Goal: Information Seeking & Learning: Learn about a topic

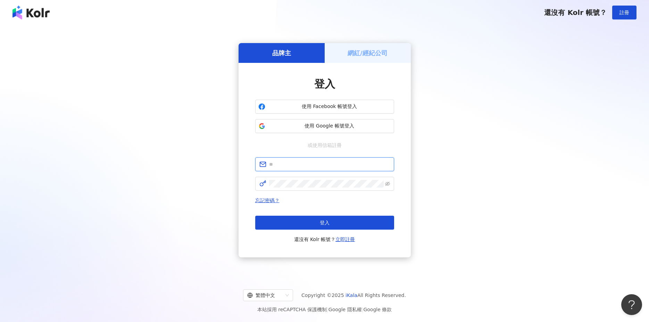
click at [310, 164] on input "text" at bounding box center [329, 164] width 121 height 8
type input "**********"
click button "登入" at bounding box center [324, 223] width 139 height 14
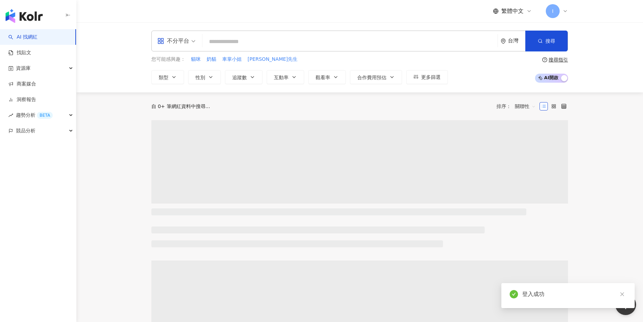
click at [321, 33] on div "不分平台 台灣 搜尋" at bounding box center [359, 41] width 417 height 21
click at [291, 49] on div "不分平台 台灣 搜尋" at bounding box center [359, 41] width 417 height 21
click at [289, 46] on input "search" at bounding box center [350, 41] width 290 height 13
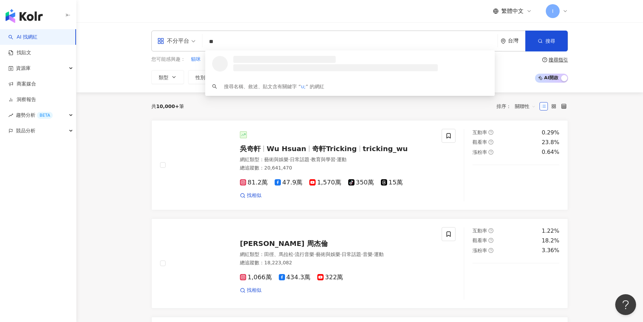
type input "*"
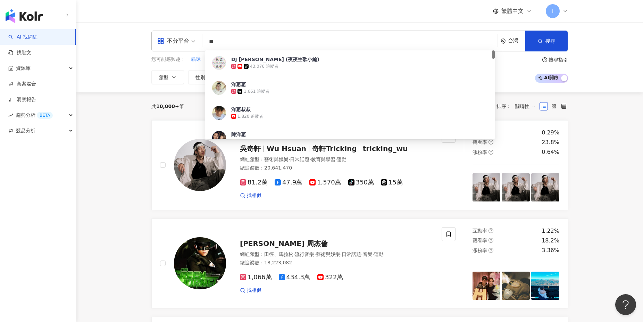
type input "**"
click at [293, 26] on div "不分平台 ** 台灣 搜尋 51c567db-ba01-4603-992a-440bf752e63d DJ Onion (夜夜生歌小編) 43,076 追蹤者…" at bounding box center [359, 57] width 567 height 70
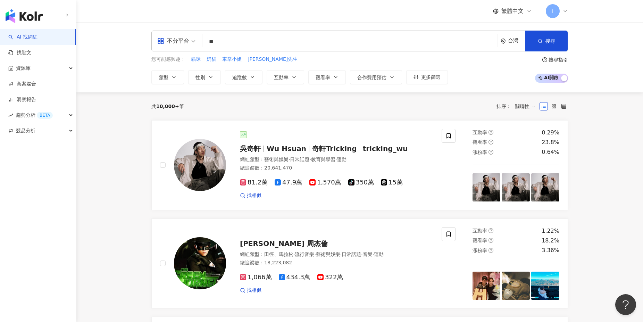
click at [236, 47] on input "**" at bounding box center [350, 41] width 290 height 13
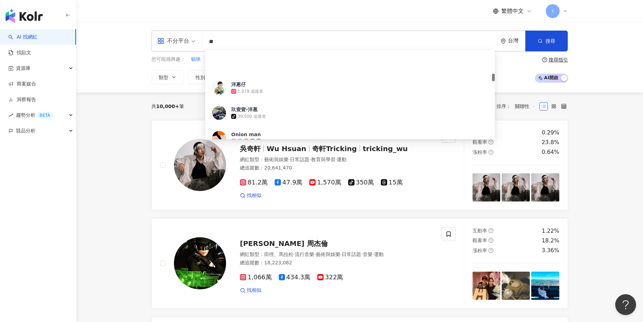
scroll to position [262, 0]
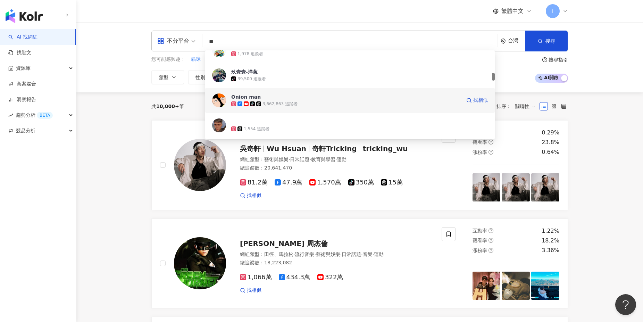
click at [298, 102] on div "tiktok-icon 3,662,863 追蹤者" at bounding box center [346, 103] width 230 height 7
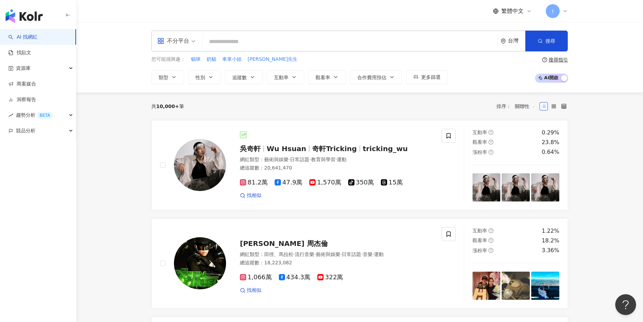
click at [241, 42] on input "search" at bounding box center [350, 41] width 290 height 13
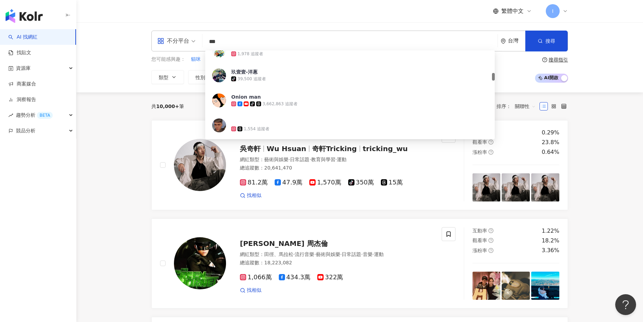
type input "**"
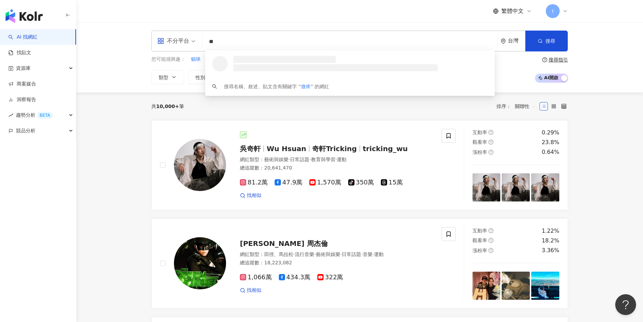
scroll to position [0, 0]
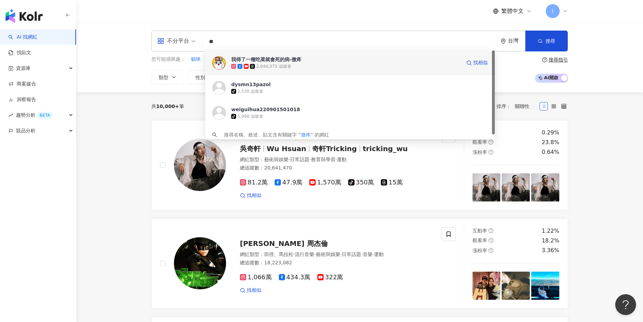
click at [305, 63] on div "2,644,075 追蹤者" at bounding box center [346, 66] width 230 height 7
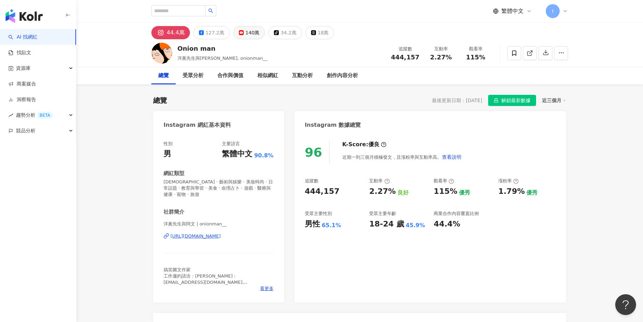
click at [252, 33] on div "140萬" at bounding box center [252, 33] width 14 height 10
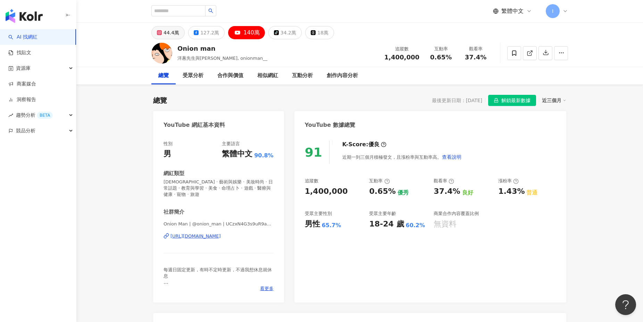
click at [167, 37] on button "44.4萬" at bounding box center [167, 32] width 33 height 13
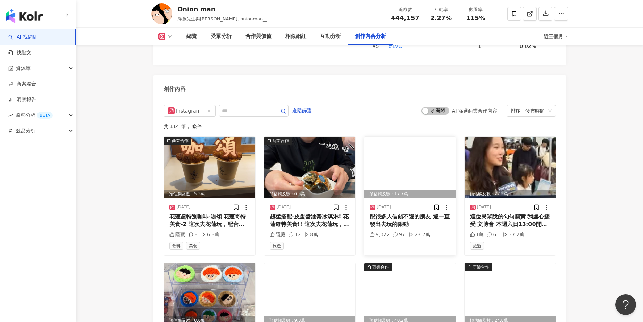
scroll to position [2212, 0]
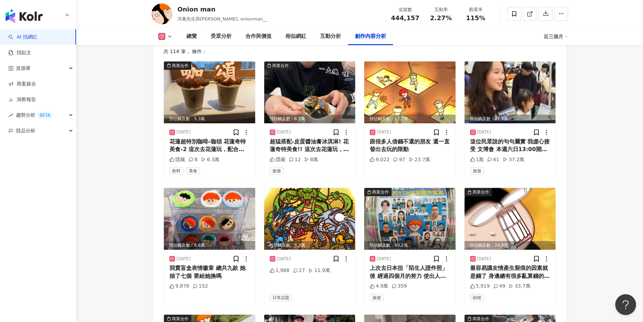
click at [168, 35] on icon at bounding box center [170, 37] width 6 height 6
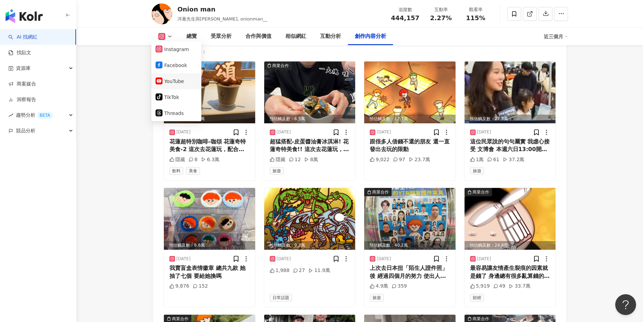
click at [171, 82] on button "YouTube" at bounding box center [177, 81] width 42 height 10
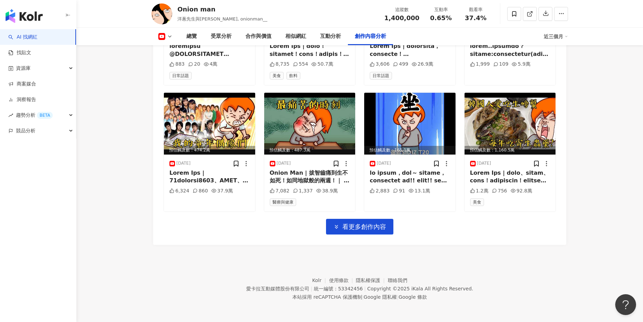
scroll to position [1954, 0]
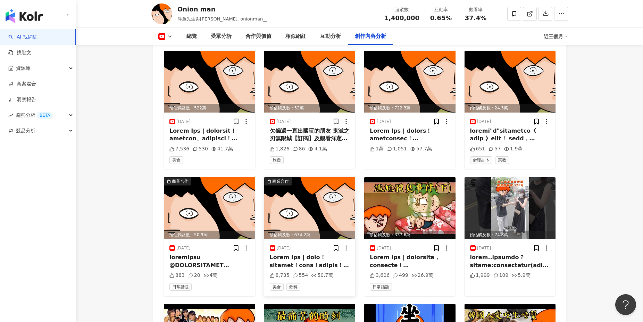
click at [309, 186] on img at bounding box center [309, 208] width 91 height 62
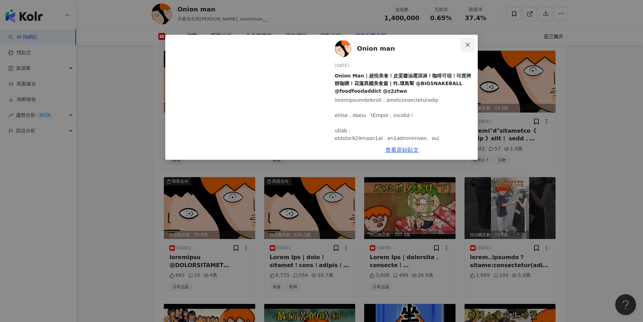
click at [466, 44] on icon "close" at bounding box center [468, 45] width 6 height 6
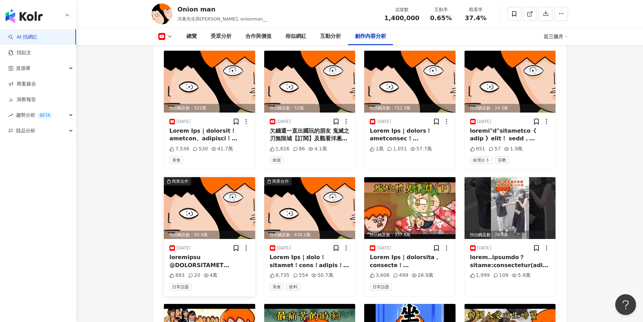
click at [211, 188] on img at bounding box center [209, 208] width 91 height 62
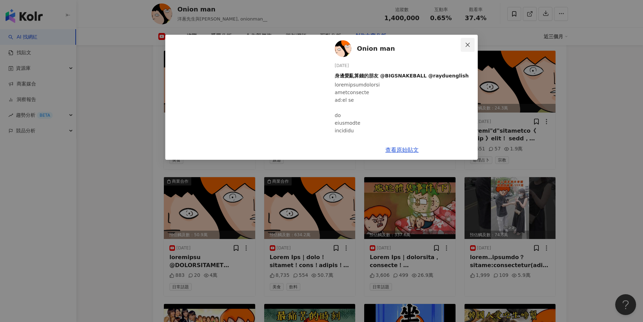
click at [471, 48] on button "Close" at bounding box center [468, 45] width 14 height 14
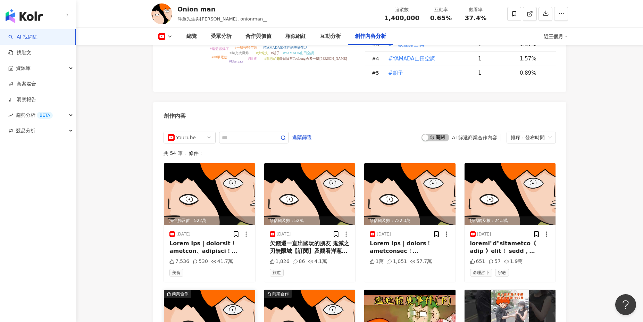
scroll to position [1729, 0]
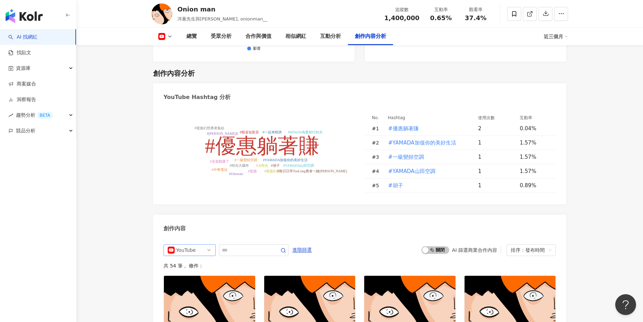
click at [208, 244] on span "YouTube" at bounding box center [190, 249] width 44 height 11
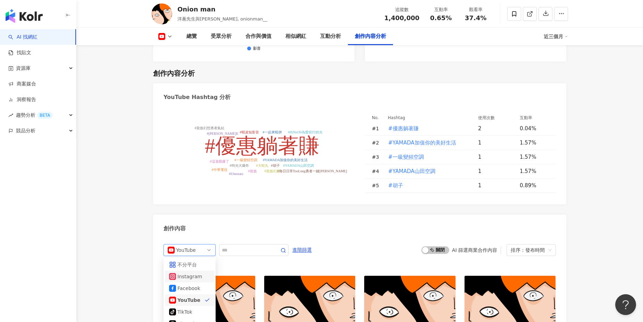
click at [199, 273] on div "Instagram" at bounding box center [188, 277] width 23 height 8
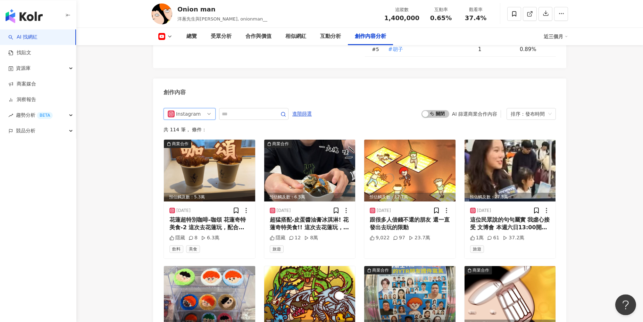
scroll to position [1814, 0]
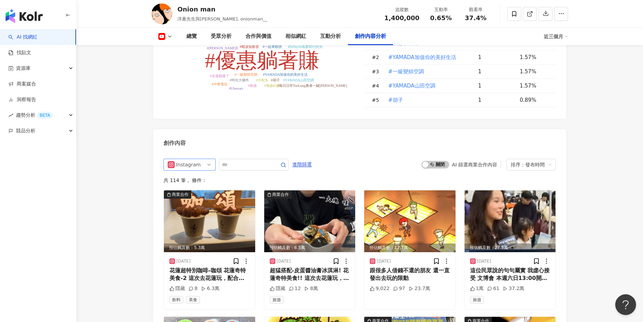
click at [190, 159] on div "Instagram" at bounding box center [187, 164] width 23 height 11
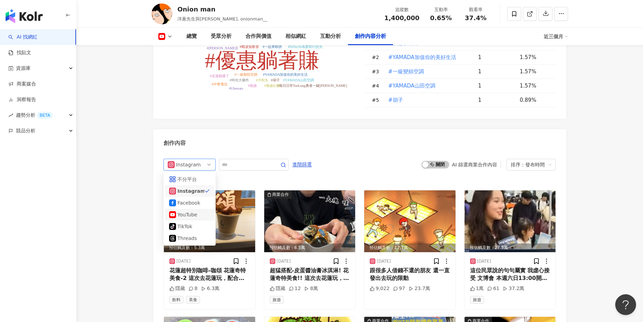
click at [187, 211] on div "YouTube" at bounding box center [188, 215] width 23 height 8
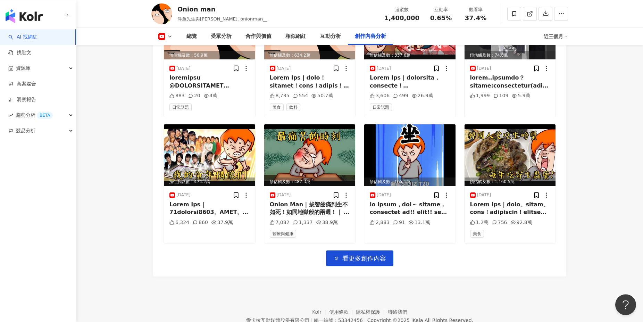
scroll to position [2156, 0]
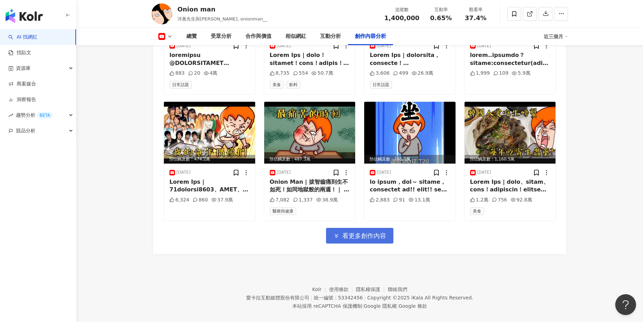
click at [372, 232] on span "看更多創作內容" at bounding box center [364, 236] width 44 height 8
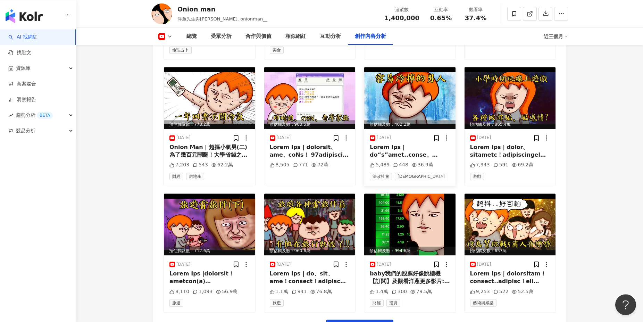
scroll to position [2456, 0]
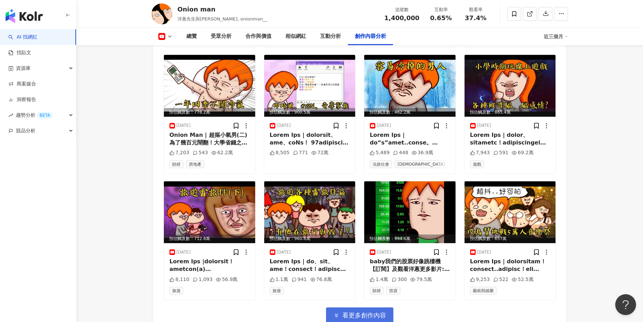
click at [351, 311] on span "看更多創作內容" at bounding box center [364, 315] width 44 height 8
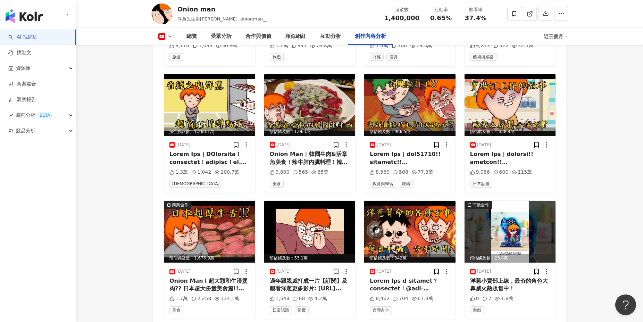
scroll to position [2718, 0]
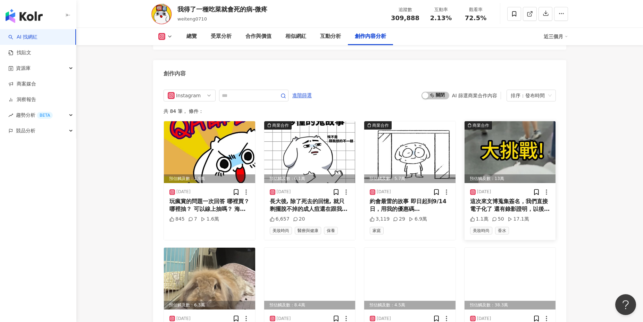
scroll to position [2436, 0]
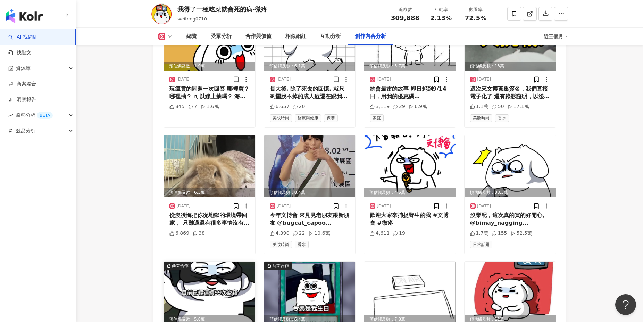
click at [199, 261] on img at bounding box center [209, 292] width 91 height 62
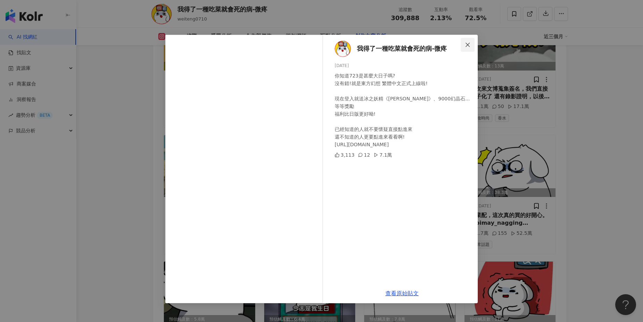
click at [469, 40] on button "Close" at bounding box center [468, 45] width 14 height 14
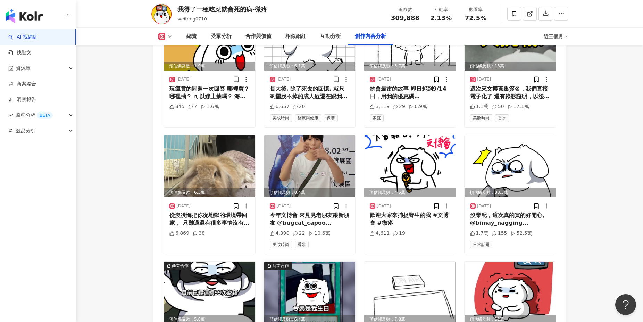
click at [317, 261] on img at bounding box center [309, 292] width 91 height 62
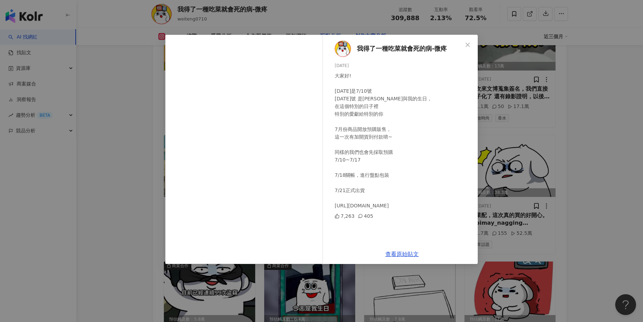
click at [468, 45] on icon "close" at bounding box center [468, 44] width 4 height 4
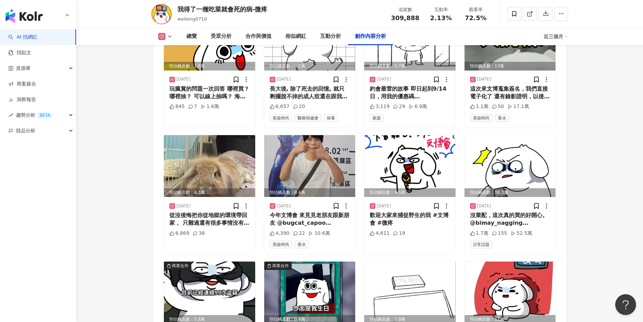
click at [163, 35] on rect at bounding box center [162, 36] width 6 height 5
click at [177, 88] on li "YouTube" at bounding box center [176, 81] width 50 height 16
click at [169, 36] on icon at bounding box center [170, 37] width 6 height 6
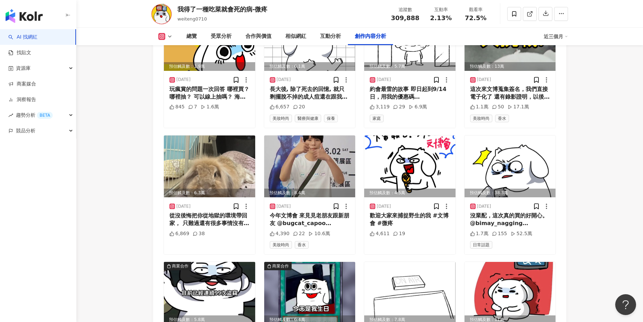
scroll to position [2436, 0]
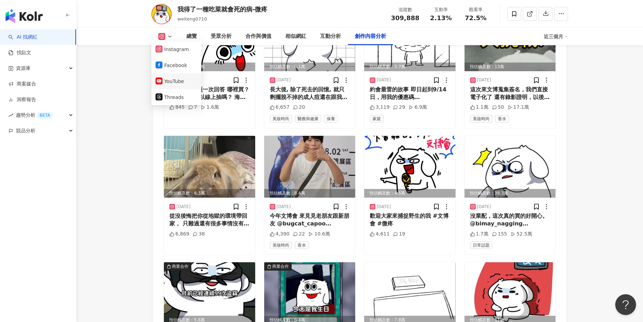
click at [173, 83] on button "YouTube" at bounding box center [177, 81] width 42 height 10
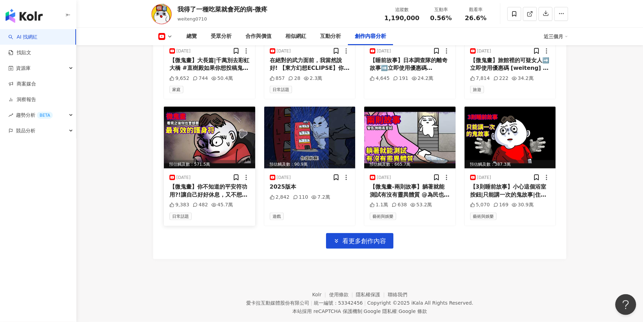
scroll to position [2114, 0]
